Goal: Register for event/course

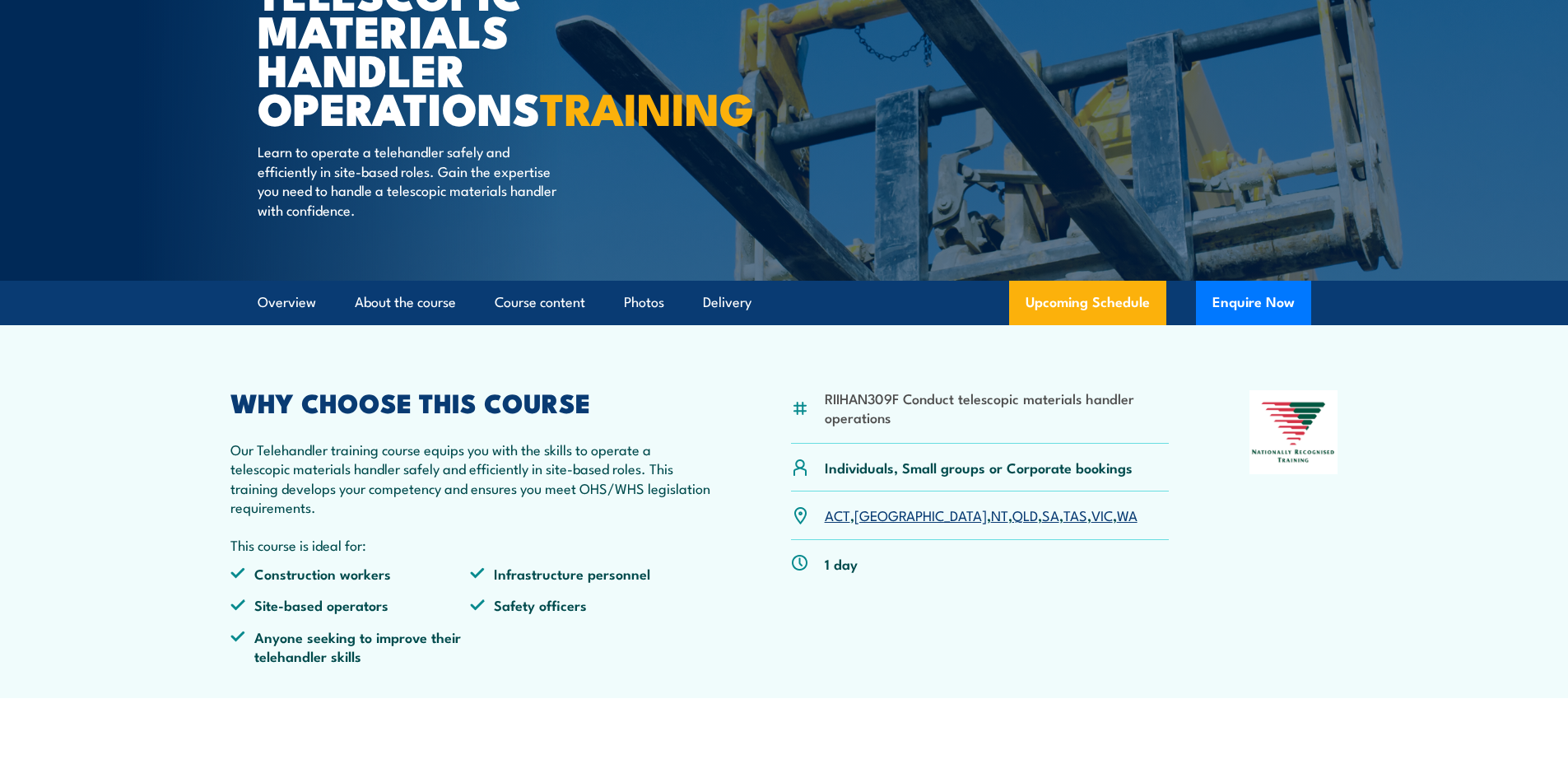
drag, startPoint x: 1033, startPoint y: 332, endPoint x: 953, endPoint y: 343, distance: 80.8
click at [1033, 325] on link "Upcoming Schedule" at bounding box center [1087, 302] width 157 height 44
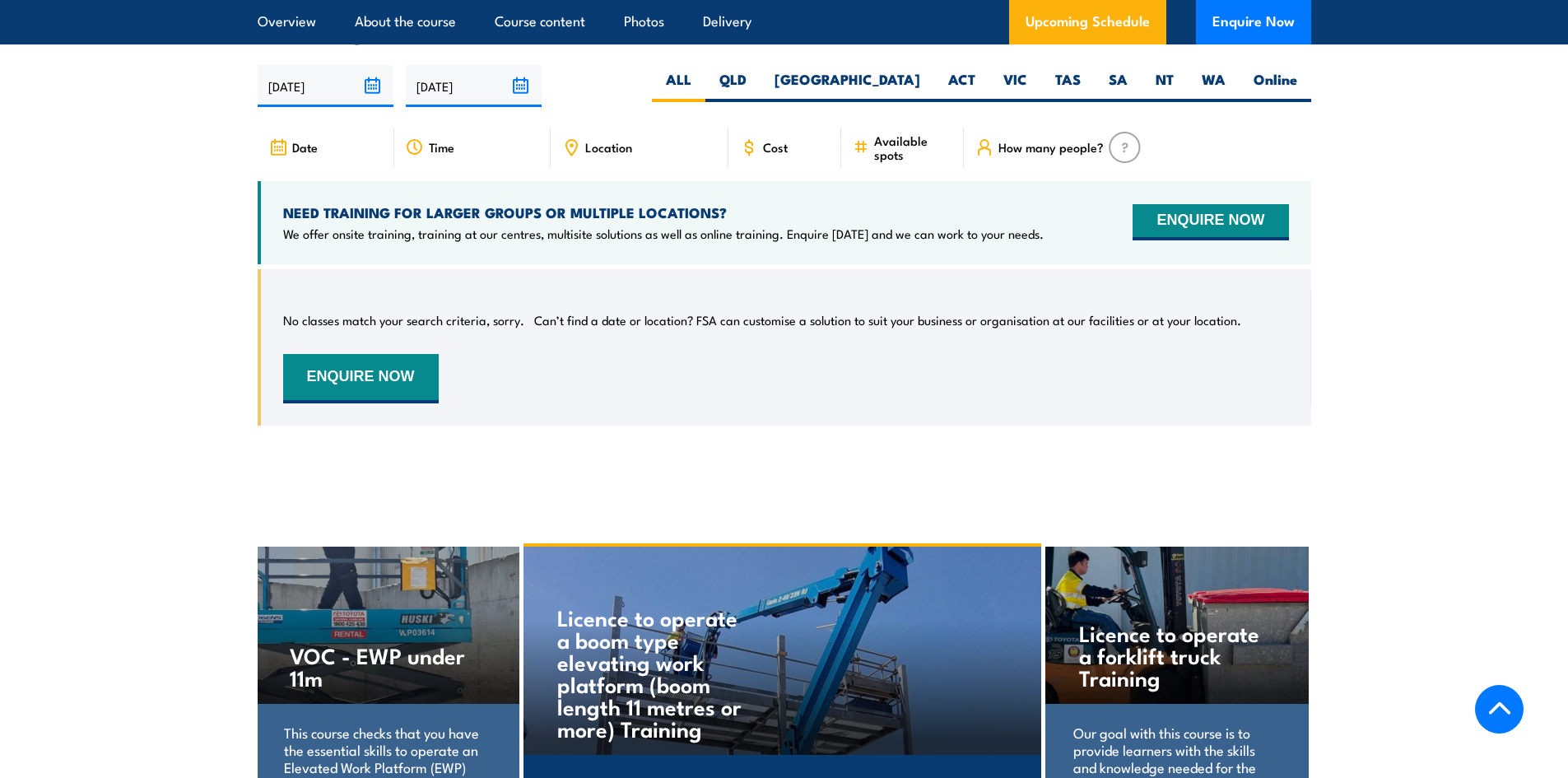
scroll to position [2610, 0]
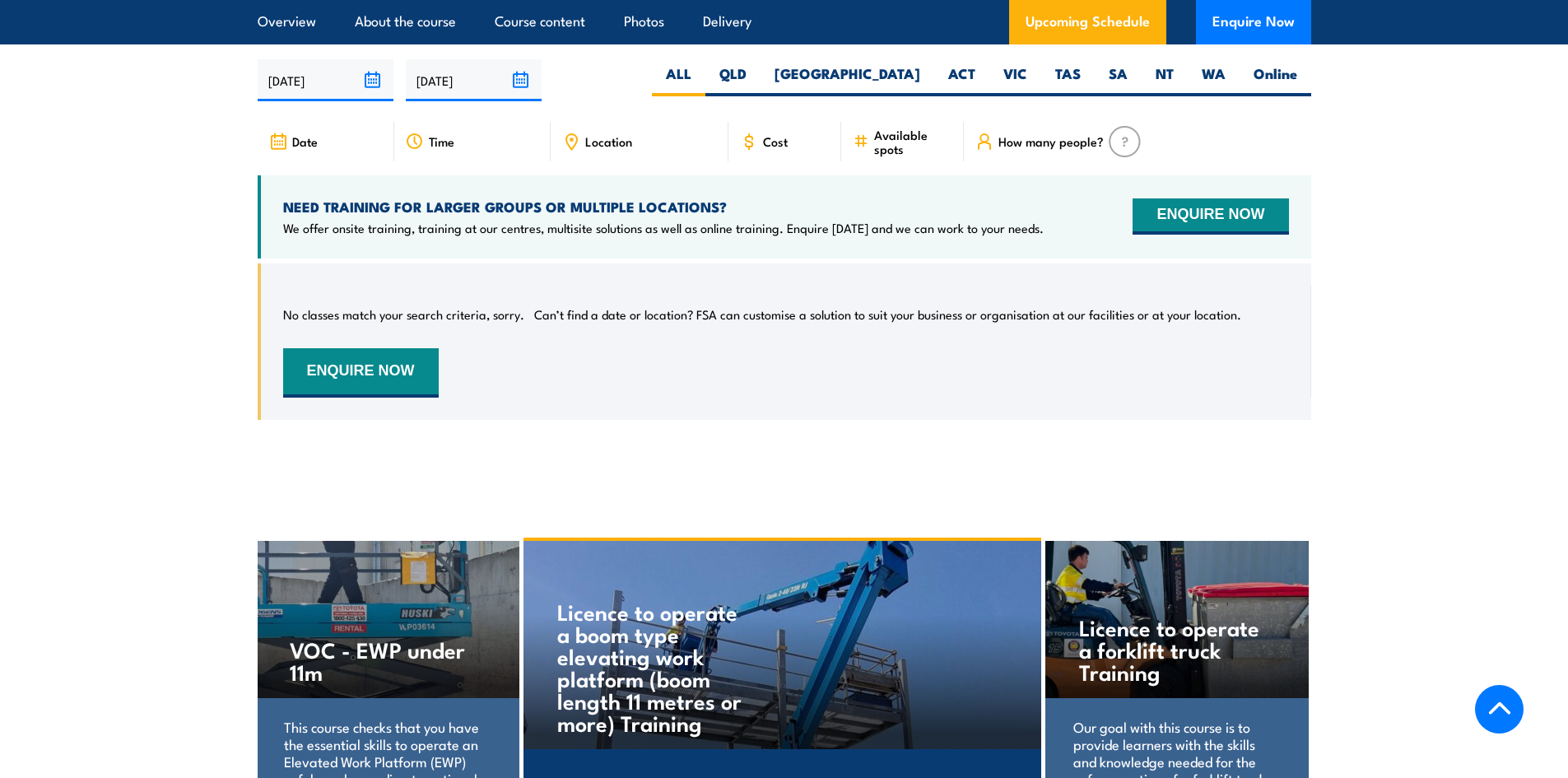
drag, startPoint x: 1199, startPoint y: 91, endPoint x: 1168, endPoint y: 114, distance: 38.6
click at [1197, 92] on label "WA" at bounding box center [1214, 80] width 52 height 32
click at [1226, 75] on input "WA" at bounding box center [1231, 69] width 11 height 11
radio input "true"
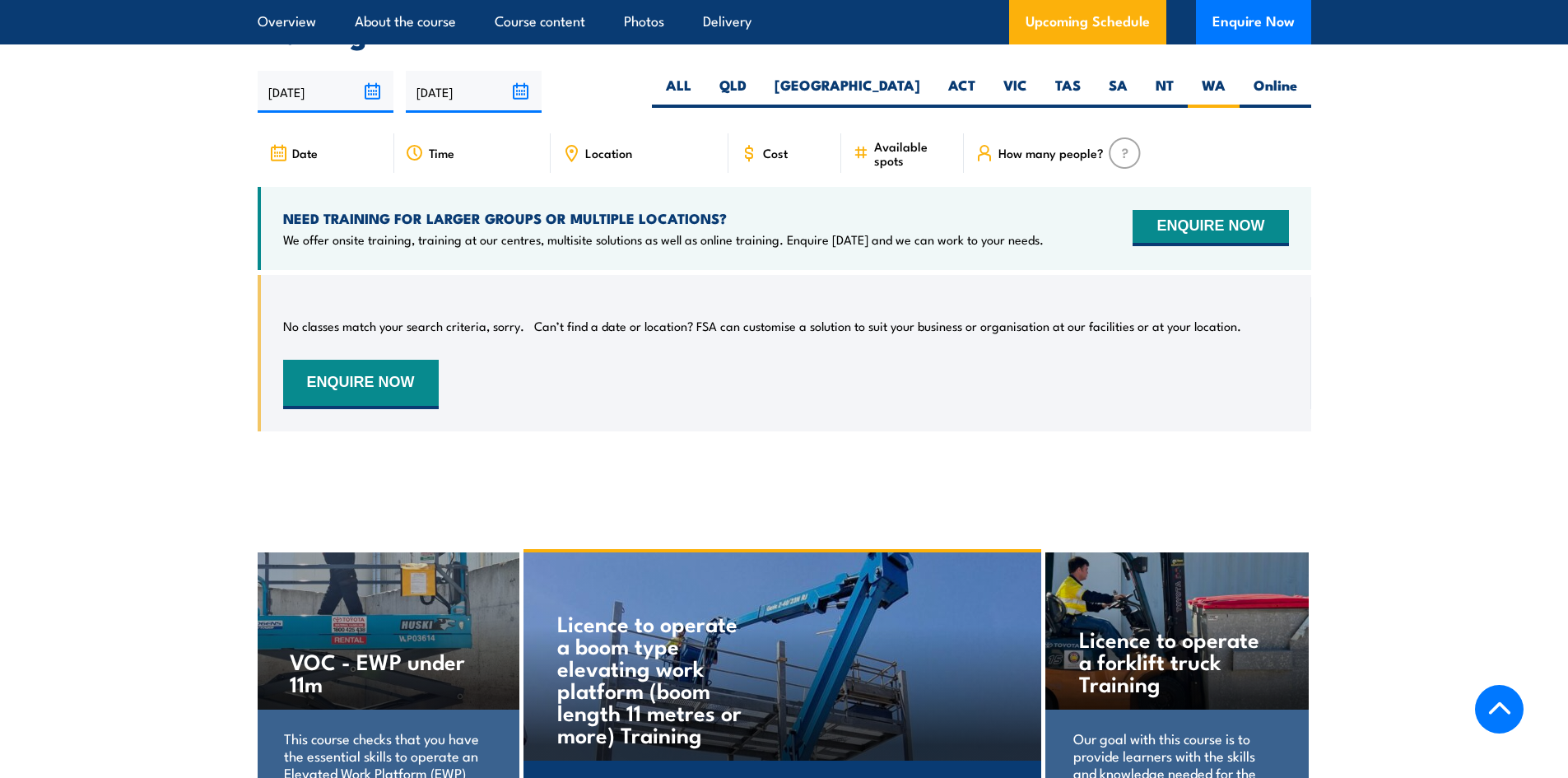
scroll to position [2610, 0]
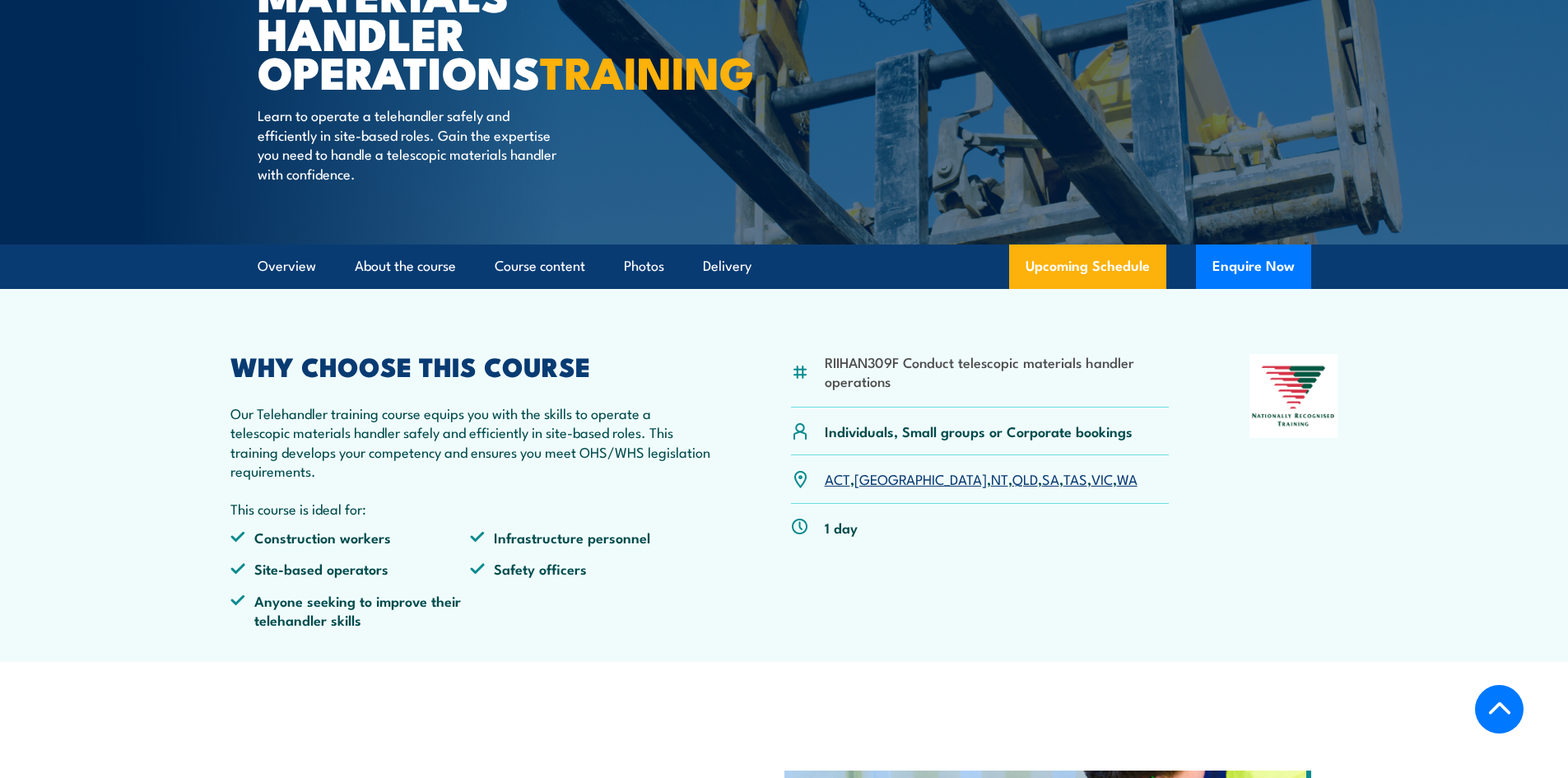
scroll to position [250, 0]
